Goal: Task Accomplishment & Management: Manage account settings

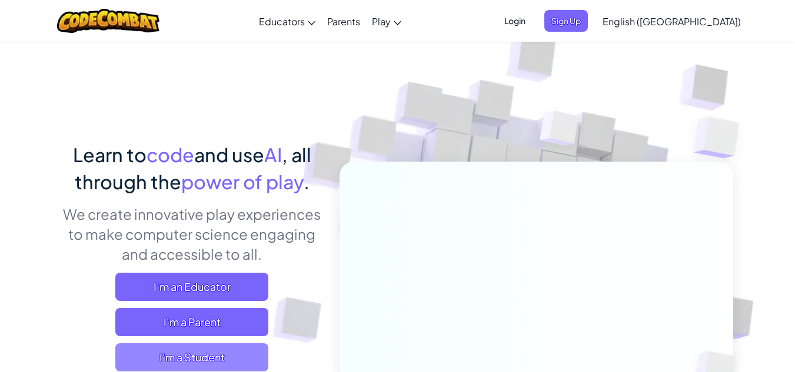
click at [240, 354] on span "I'm a Student" at bounding box center [191, 358] width 153 height 28
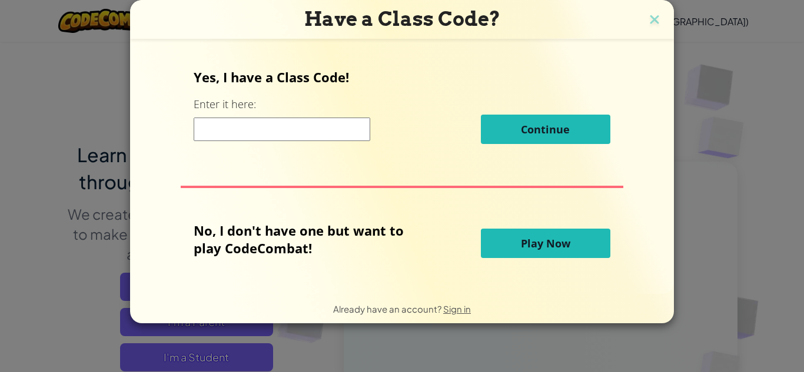
click at [284, 134] on input at bounding box center [282, 130] width 176 height 24
type input "f"
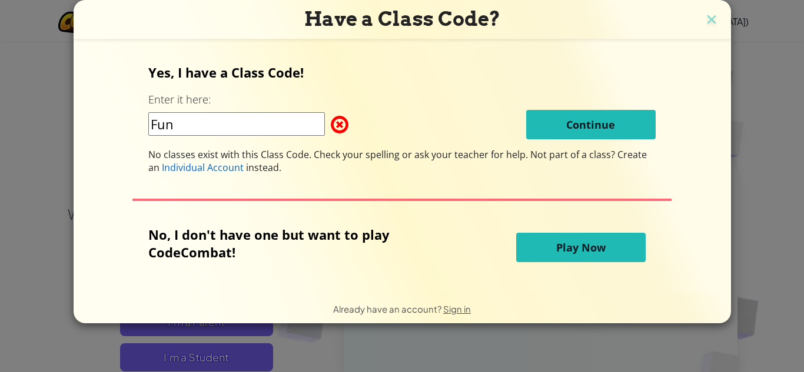
type input "Fun"
click at [285, 115] on input "Fun" at bounding box center [236, 124] width 176 height 24
click at [457, 309] on span "Sign in" at bounding box center [457, 309] width 28 height 11
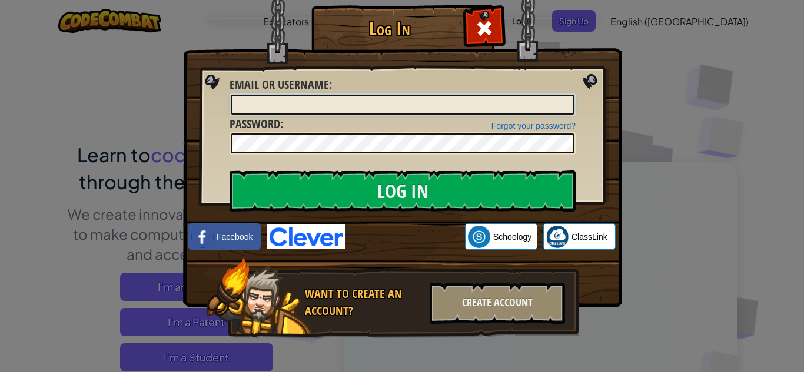
click at [320, 99] on input "Email or Username :" at bounding box center [403, 105] width 344 height 20
click at [264, 103] on input "Email or Username :" at bounding box center [403, 105] width 344 height 20
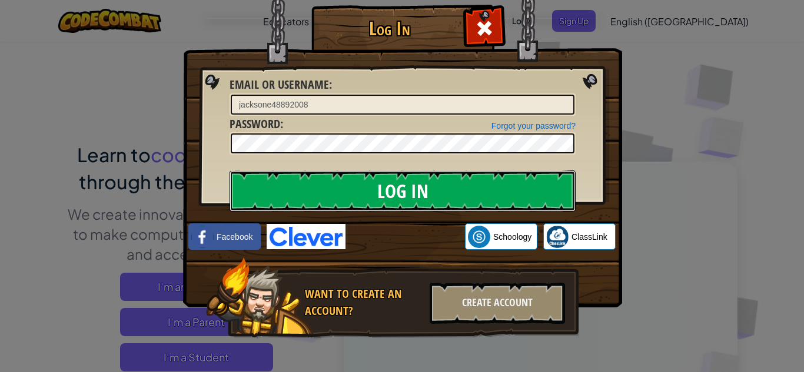
click at [288, 171] on input "Log In" at bounding box center [402, 191] width 346 height 41
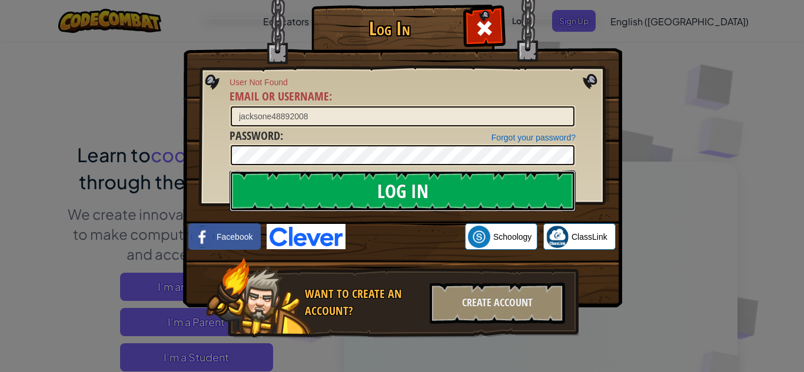
click at [288, 171] on input "Log In" at bounding box center [402, 191] width 346 height 41
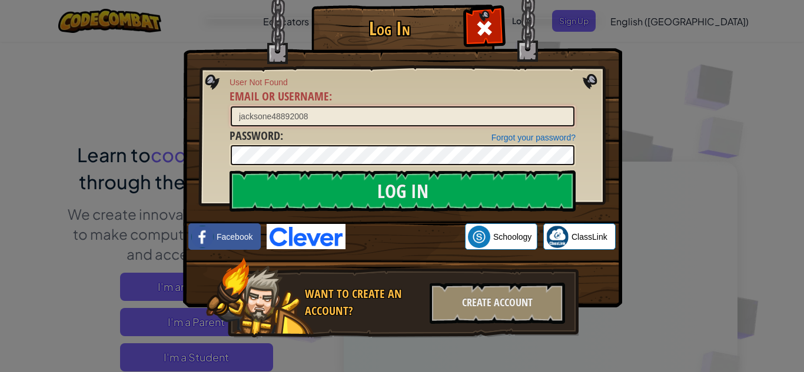
click at [331, 109] on input "jacksone48892008" at bounding box center [403, 116] width 344 height 20
type input "j"
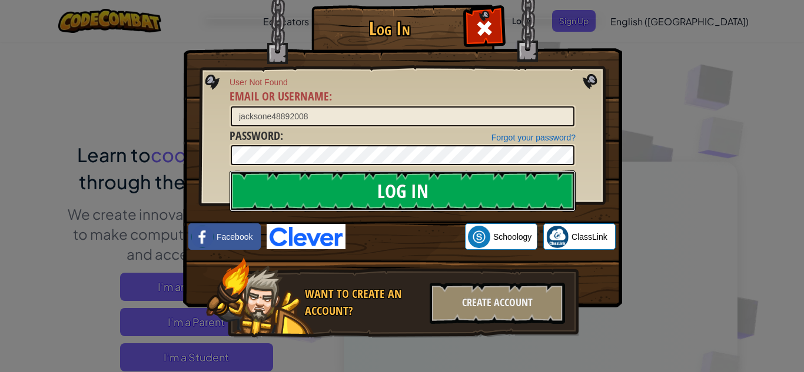
click at [311, 179] on input "Log In" at bounding box center [402, 191] width 346 height 41
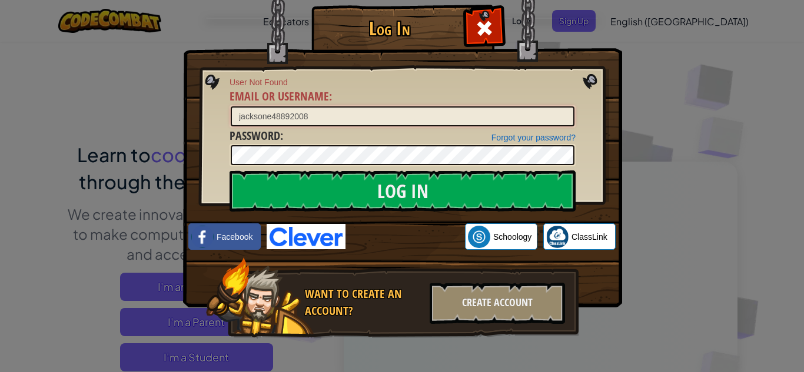
click at [308, 119] on input "jacksone48892008" at bounding box center [403, 116] width 344 height 20
click at [229, 171] on input "Log In" at bounding box center [402, 191] width 346 height 41
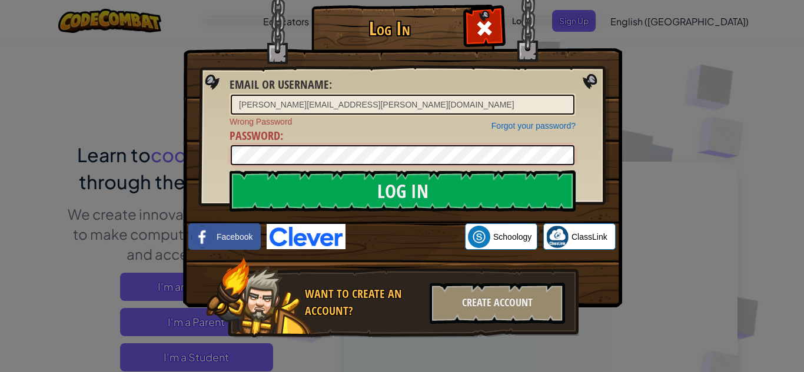
click at [229, 171] on input "Log In" at bounding box center [402, 191] width 346 height 41
click at [392, 111] on input "[PERSON_NAME][EMAIL_ADDRESS][PERSON_NAME][DOMAIN_NAME]" at bounding box center [403, 105] width 344 height 20
drag, startPoint x: 322, startPoint y: 108, endPoint x: 331, endPoint y: 119, distance: 14.6
click at [331, 119] on form "Email or Username : [PERSON_NAME][EMAIL_ADDRESS][PERSON_NAME][DOMAIN_NAME] Forg…" at bounding box center [402, 121] width 346 height 90
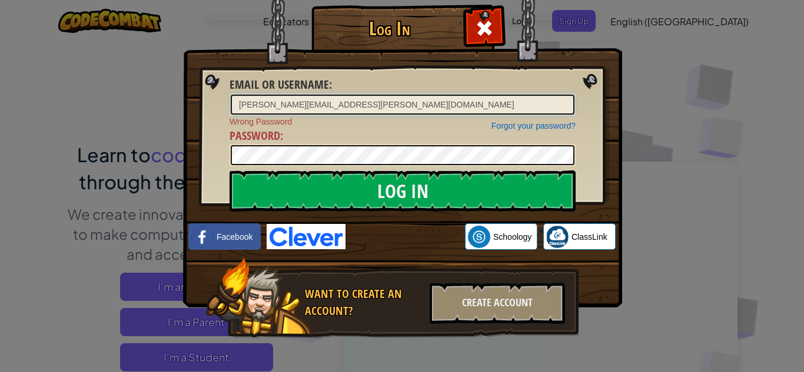
click at [229, 171] on input "Log In" at bounding box center [402, 191] width 346 height 41
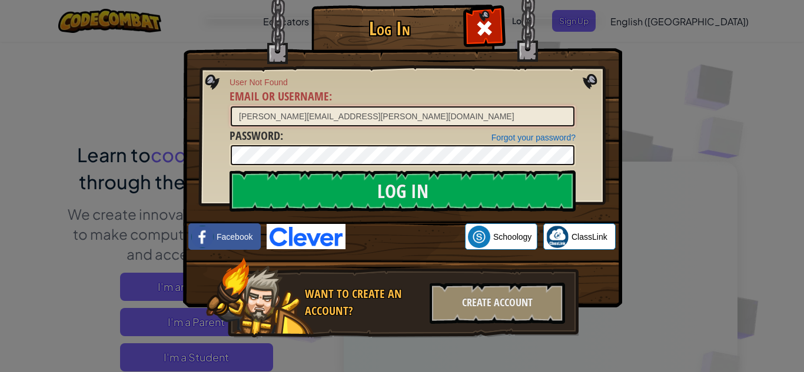
click at [229, 171] on input "Log In" at bounding box center [402, 191] width 346 height 41
click at [347, 121] on input "[PERSON_NAME][EMAIL_ADDRESS][PERSON_NAME][DOMAIN_NAME]" at bounding box center [403, 116] width 344 height 20
type input "[PERSON_NAME][EMAIL_ADDRESS][PERSON_NAME][DOMAIN_NAME]"
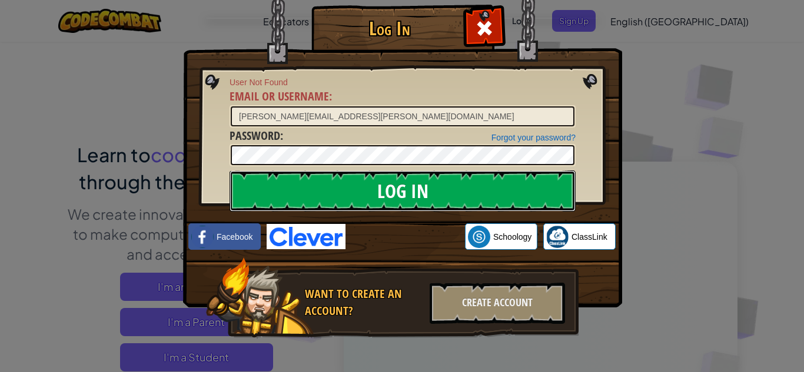
click at [312, 206] on input "Log In" at bounding box center [402, 191] width 346 height 41
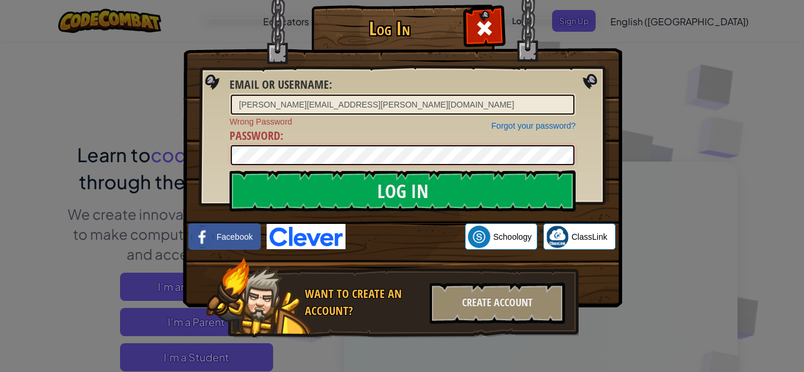
click at [229, 171] on input "Log In" at bounding box center [402, 191] width 346 height 41
click at [494, 125] on link "Forgot your password?" at bounding box center [533, 125] width 84 height 9
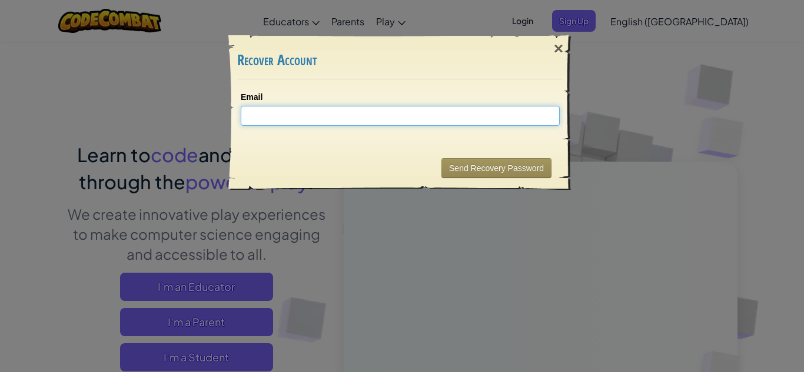
type input "j"
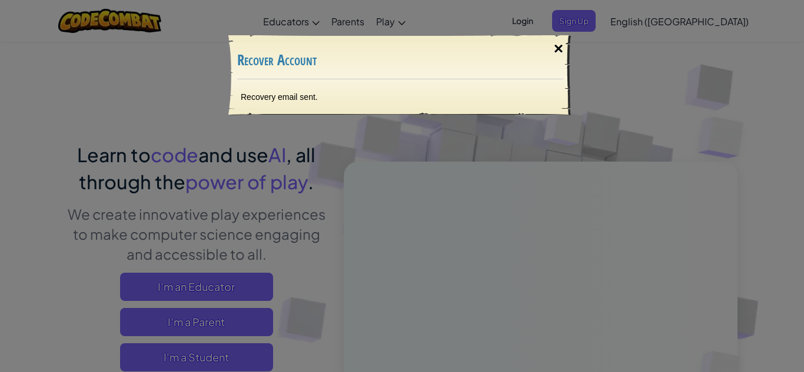
click at [559, 45] on div "×" at bounding box center [558, 49] width 27 height 34
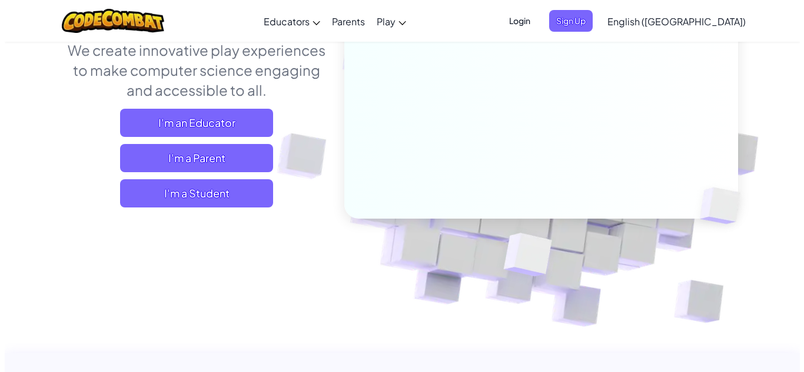
scroll to position [165, 0]
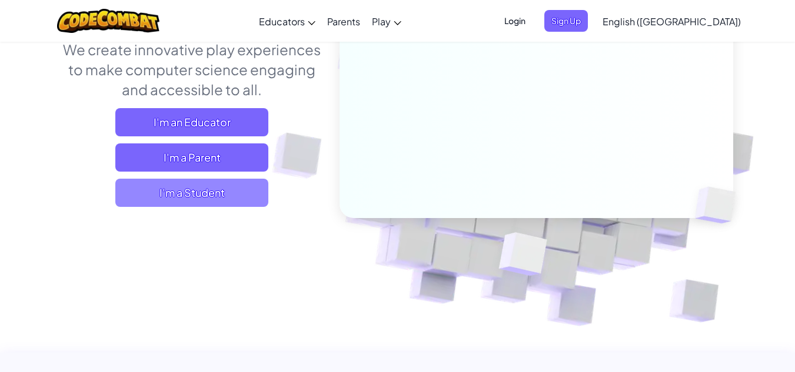
click at [221, 188] on span "I'm a Student" at bounding box center [191, 193] width 153 height 28
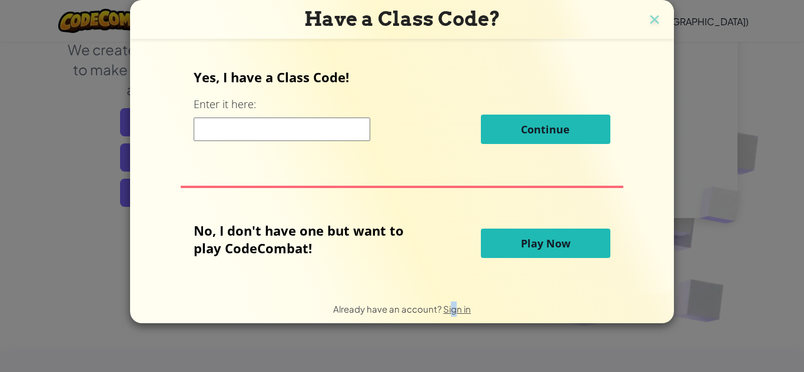
drag, startPoint x: 454, startPoint y: 315, endPoint x: 451, endPoint y: 304, distance: 11.6
click at [451, 304] on div "Already have an account? Sign in" at bounding box center [402, 309] width 138 height 15
click at [451, 304] on span "Sign in" at bounding box center [457, 309] width 28 height 11
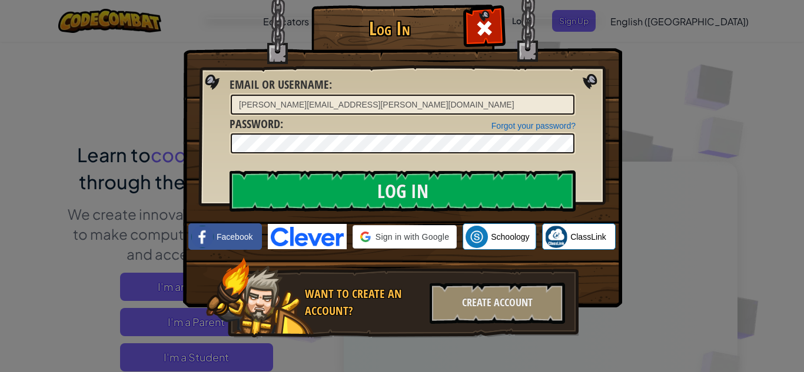
click at [451, 304] on div "Log In Unknown Error Email or Username : [PERSON_NAME][EMAIL_ADDRESS][PERSON_NA…" at bounding box center [402, 186] width 804 height 372
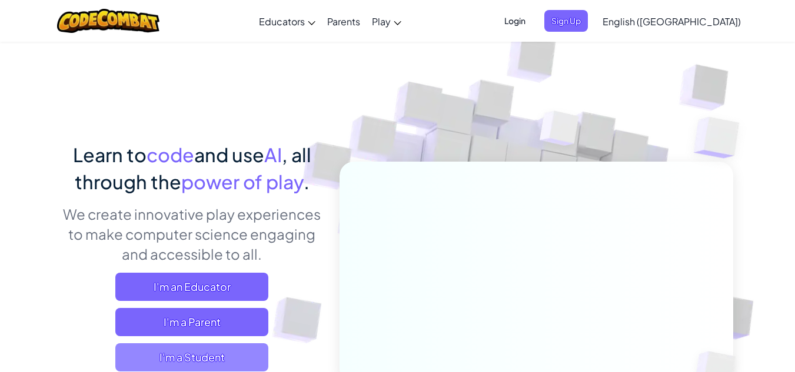
click at [246, 349] on span "I'm a Student" at bounding box center [191, 358] width 153 height 28
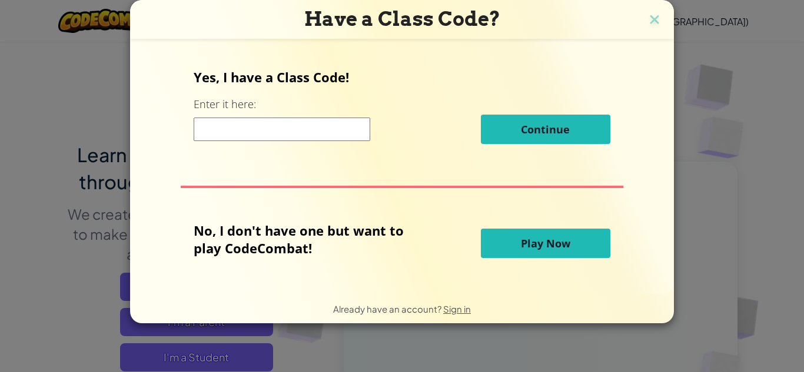
click at [285, 126] on input at bounding box center [282, 130] width 176 height 24
click at [453, 312] on span "Sign in" at bounding box center [457, 309] width 28 height 11
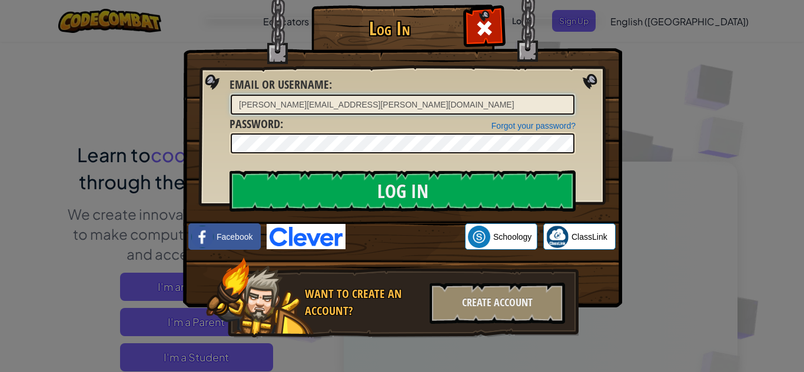
type input "JacksonE43382009"
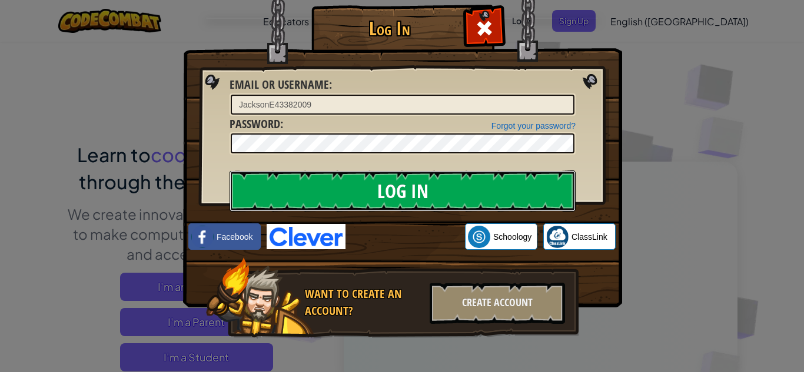
click at [347, 188] on input "Log In" at bounding box center [402, 191] width 346 height 41
